Goal: Task Accomplishment & Management: Use online tool/utility

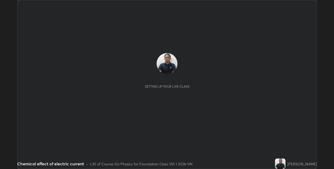
scroll to position [169, 334]
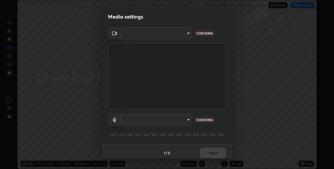
type input "e74ca63ae388f954bfaf6653c56e5440299f2e2585bfa252c10ec08d26b876d3"
type input "default"
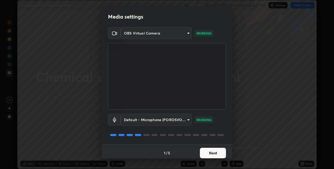
click at [205, 153] on button "Next" at bounding box center [213, 153] width 26 height 10
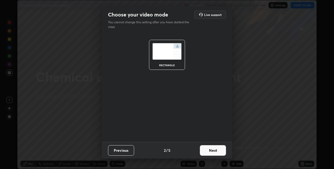
click at [207, 151] on button "Next" at bounding box center [213, 150] width 26 height 10
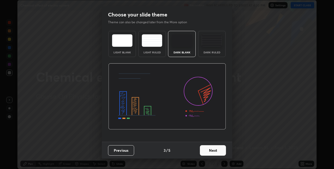
click at [207, 152] on button "Next" at bounding box center [213, 150] width 26 height 10
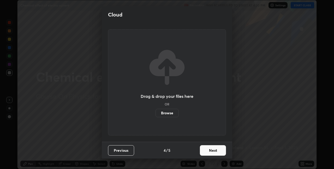
click at [207, 151] on button "Next" at bounding box center [213, 150] width 26 height 10
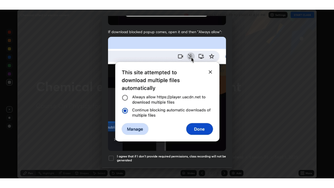
scroll to position [109, 0]
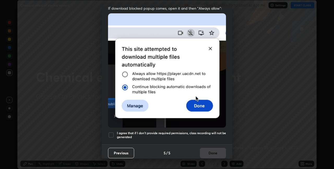
click at [119, 132] on h5 "I agree that if I don't provide required permissions, class recording will not …" at bounding box center [171, 135] width 109 height 8
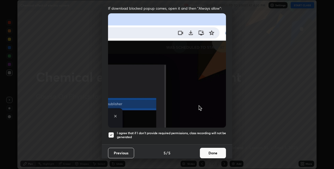
click at [202, 151] on button "Done" at bounding box center [213, 153] width 26 height 10
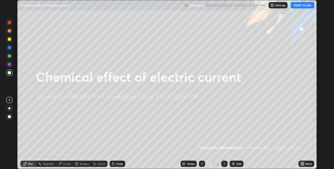
click at [298, 5] on button "START CLASS" at bounding box center [302, 5] width 23 height 6
click at [235, 163] on div "Add" at bounding box center [237, 163] width 14 height 6
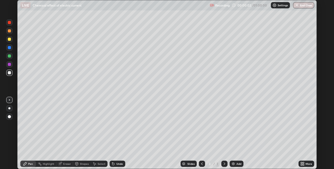
click at [301, 159] on div "More" at bounding box center [307, 163] width 16 height 10
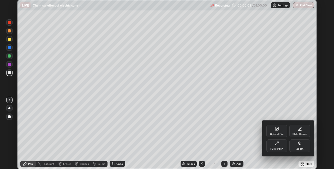
click at [275, 146] on div "Full screen" at bounding box center [277, 145] width 21 height 13
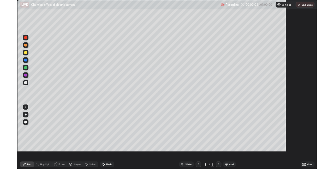
scroll to position [188, 334]
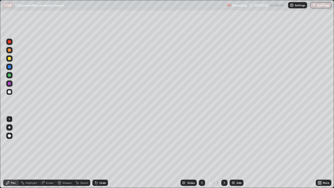
click at [100, 168] on div "Undo" at bounding box center [102, 182] width 7 height 3
click at [99, 168] on div "Undo" at bounding box center [100, 183] width 16 height 6
click at [97, 168] on icon at bounding box center [96, 183] width 4 height 4
click at [97, 168] on icon at bounding box center [96, 183] width 2 height 2
click at [96, 168] on icon at bounding box center [96, 183] width 2 height 2
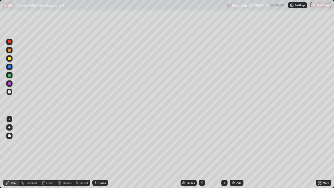
click at [95, 168] on icon at bounding box center [95, 181] width 1 height 1
click at [98, 168] on div "Undo" at bounding box center [100, 183] width 16 height 6
click at [99, 168] on div "Undo" at bounding box center [102, 182] width 7 height 3
click at [98, 168] on div "Undo" at bounding box center [100, 183] width 16 height 6
click at [99, 168] on div "Undo" at bounding box center [102, 182] width 7 height 3
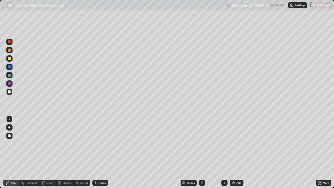
click at [100, 168] on div "Undo" at bounding box center [102, 182] width 7 height 3
click at [99, 168] on div "Undo" at bounding box center [102, 182] width 7 height 3
click at [95, 168] on icon at bounding box center [95, 181] width 1 height 1
click at [234, 168] on img at bounding box center [233, 183] width 4 height 4
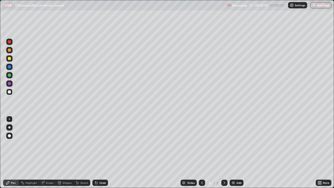
click at [102, 168] on div "Undo" at bounding box center [102, 182] width 7 height 3
click at [95, 168] on icon at bounding box center [95, 181] width 1 height 1
click at [97, 168] on icon at bounding box center [96, 183] width 4 height 4
click at [232, 168] on img at bounding box center [233, 183] width 4 height 4
click at [95, 168] on icon at bounding box center [96, 183] width 2 height 2
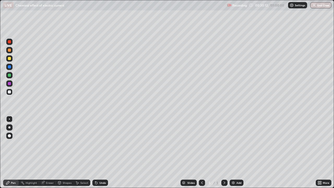
click at [98, 168] on div "Undo" at bounding box center [100, 183] width 16 height 6
click at [101, 168] on div "Undo" at bounding box center [102, 182] width 7 height 3
click at [97, 168] on icon at bounding box center [96, 183] width 2 height 2
click at [233, 168] on div "Add" at bounding box center [237, 183] width 14 height 6
click at [101, 168] on div "Undo" at bounding box center [102, 182] width 7 height 3
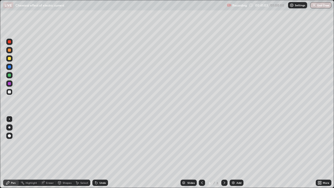
click at [102, 168] on div "Undo" at bounding box center [102, 182] width 7 height 3
click at [100, 168] on div "Undo" at bounding box center [102, 182] width 7 height 3
click at [99, 168] on div "Undo" at bounding box center [102, 182] width 7 height 3
click at [98, 168] on div "Undo" at bounding box center [100, 183] width 16 height 6
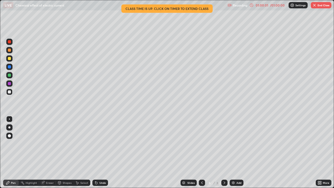
click at [234, 168] on img at bounding box center [233, 183] width 4 height 4
click at [200, 168] on icon at bounding box center [202, 183] width 4 height 4
click at [222, 168] on icon at bounding box center [224, 183] width 4 height 4
click at [318, 5] on button "End Class" at bounding box center [321, 5] width 21 height 6
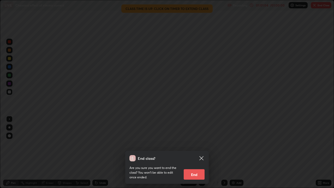
click at [188, 168] on button "End" at bounding box center [194, 174] width 21 height 10
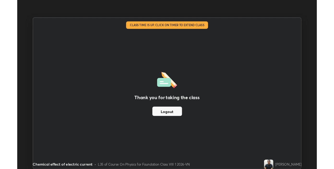
scroll to position [25938, 25772]
